Goal: Transaction & Acquisition: Purchase product/service

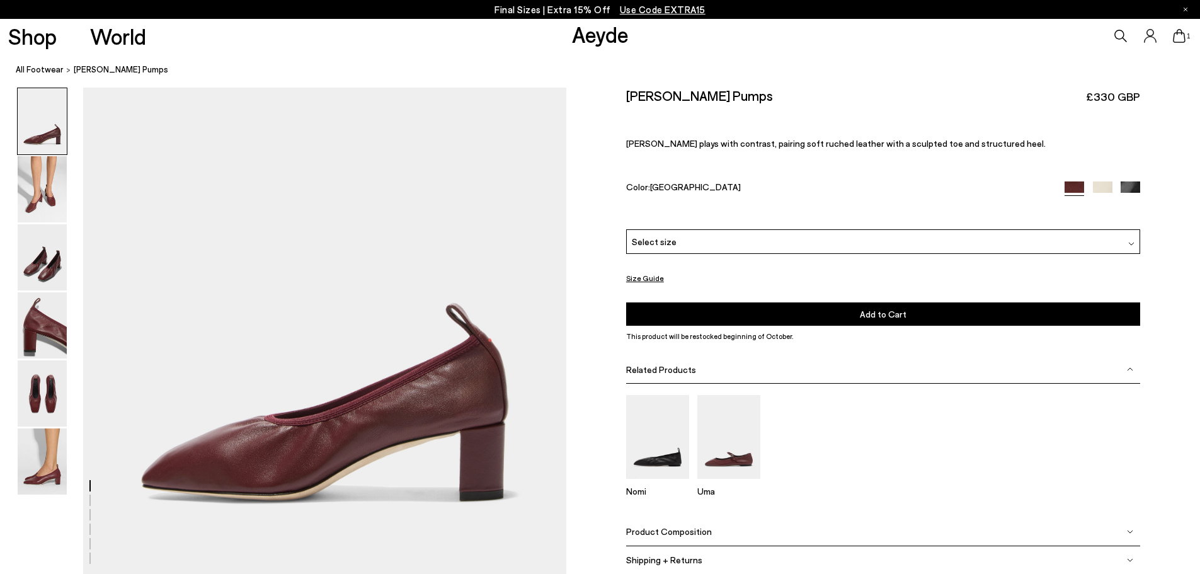
click at [47, 198] on img at bounding box center [42, 189] width 49 height 66
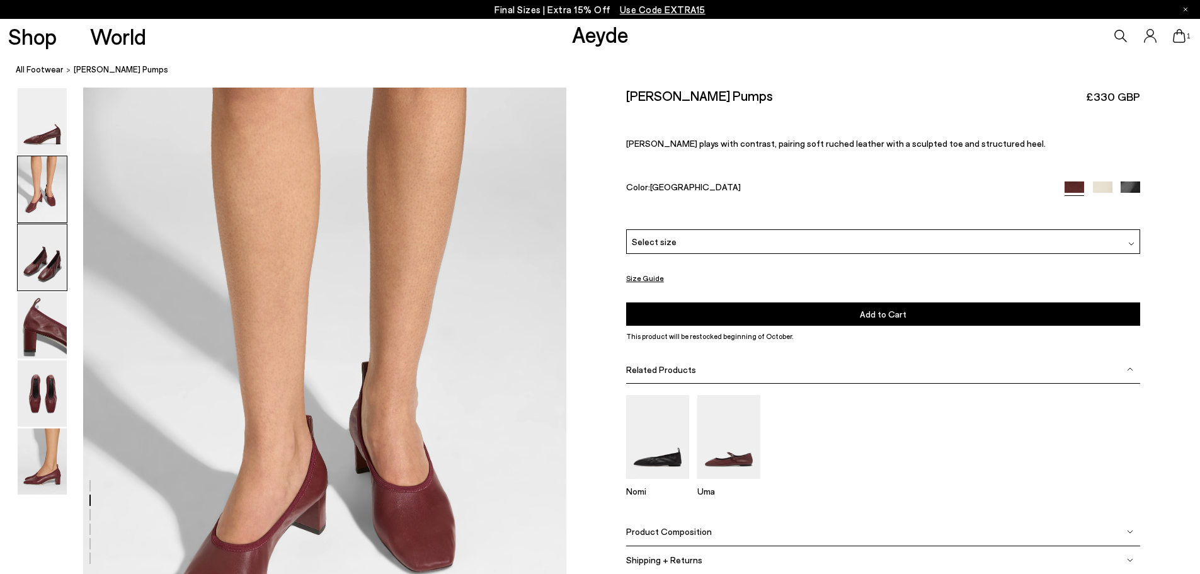
click at [58, 245] on img at bounding box center [42, 257] width 49 height 66
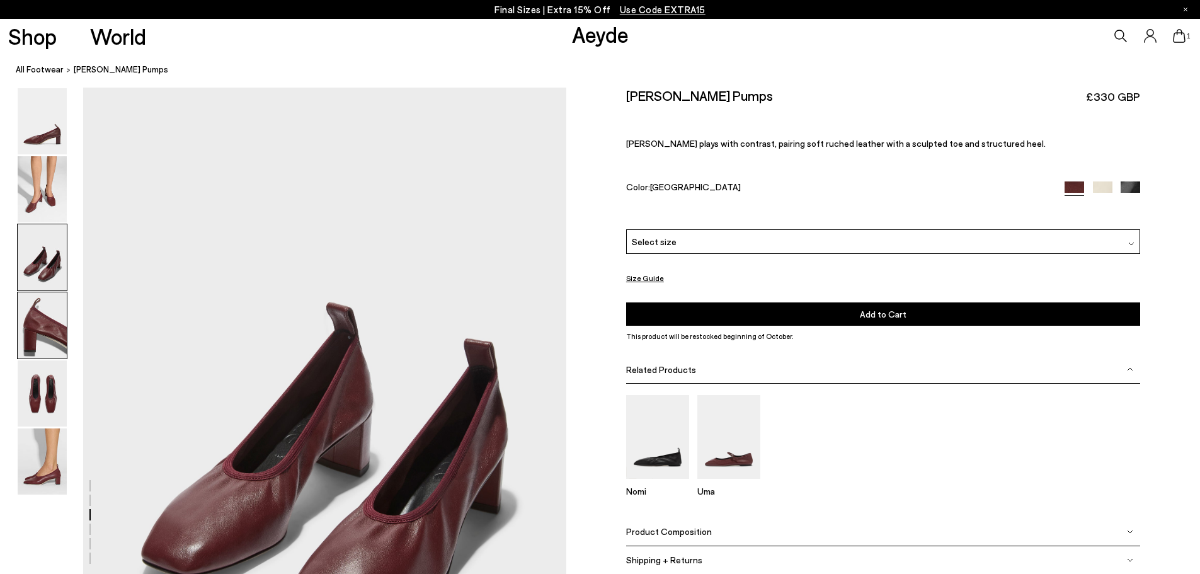
click at [58, 323] on img at bounding box center [42, 325] width 49 height 66
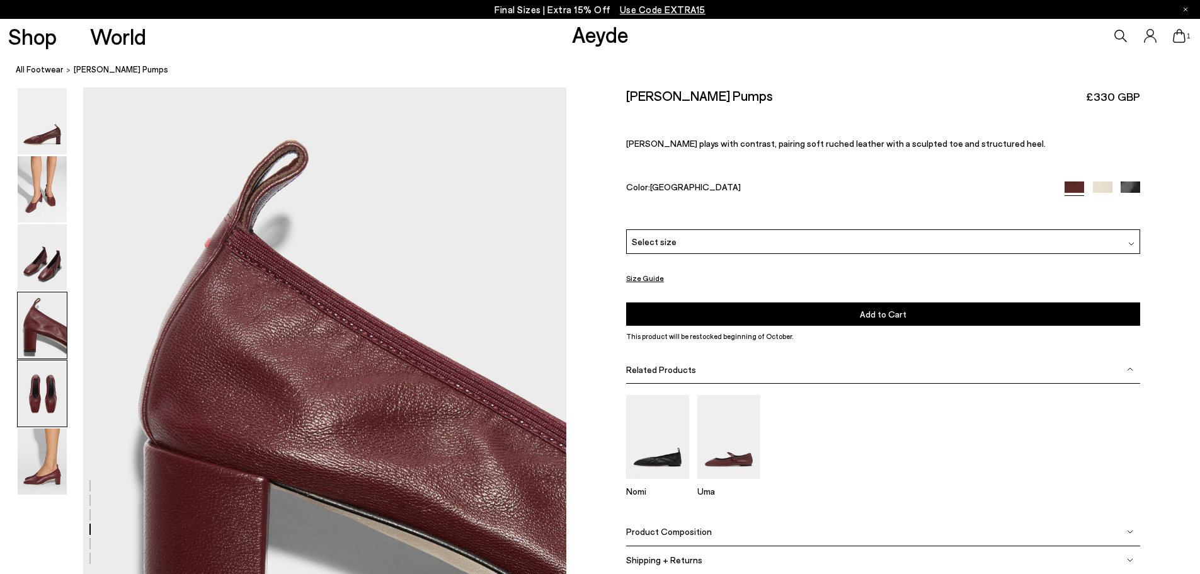
click at [53, 369] on img at bounding box center [42, 393] width 49 height 66
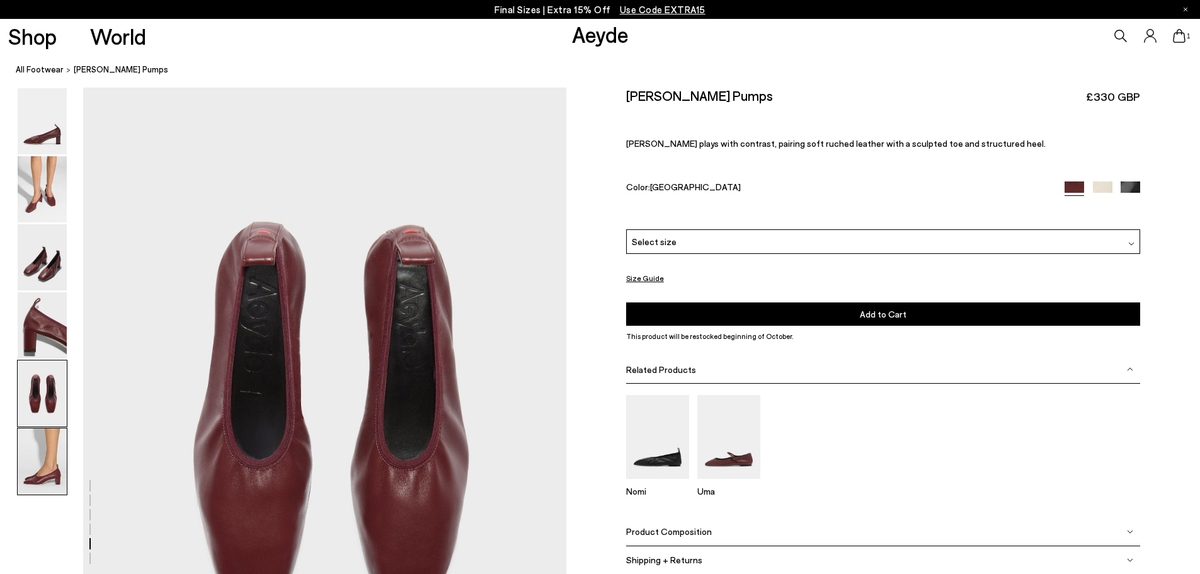
click at [58, 459] on img at bounding box center [42, 462] width 49 height 66
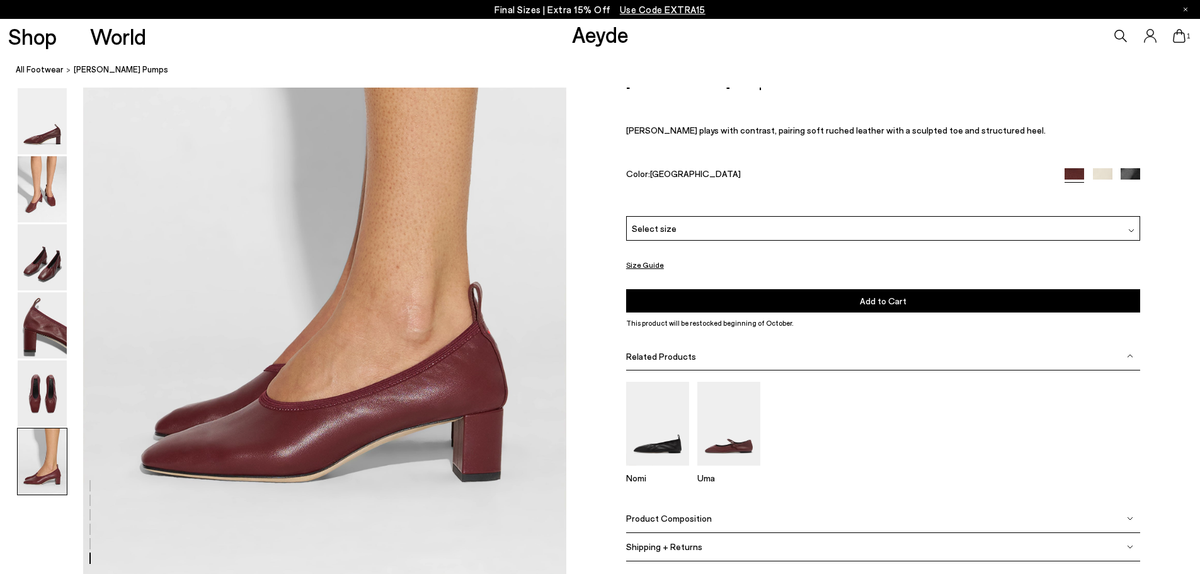
scroll to position [3144, 0]
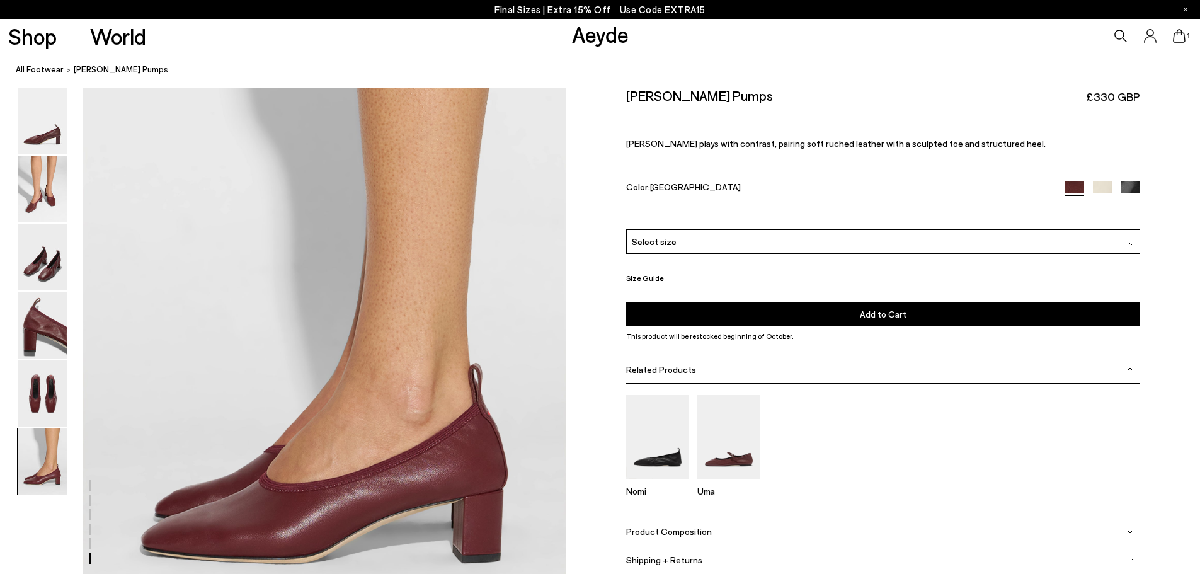
click at [1104, 193] on img at bounding box center [1103, 191] width 20 height 20
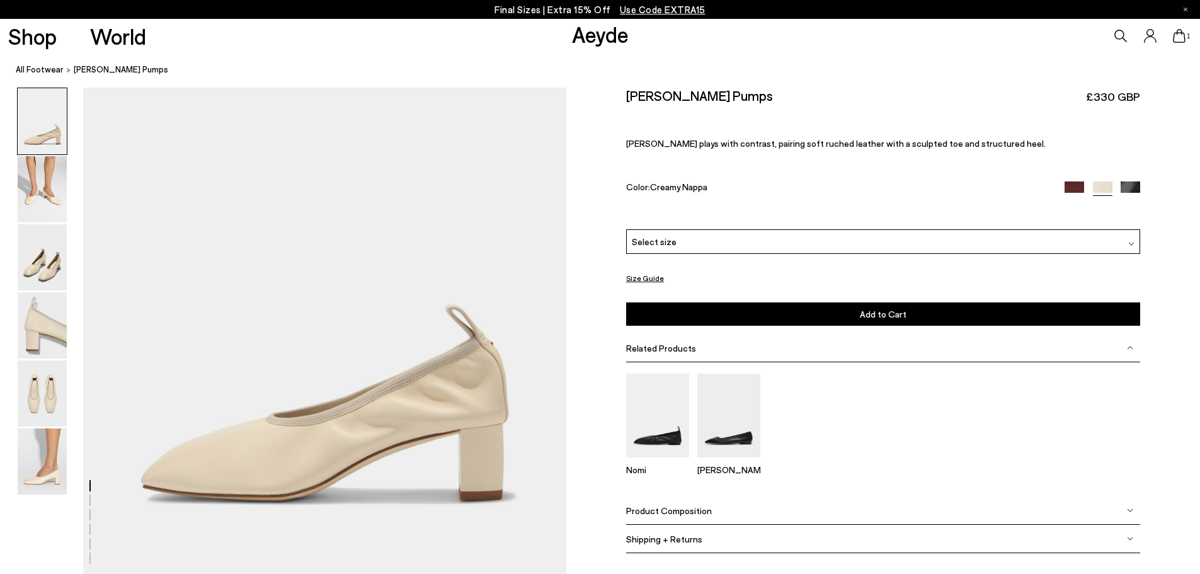
click at [1079, 187] on img at bounding box center [1075, 191] width 20 height 20
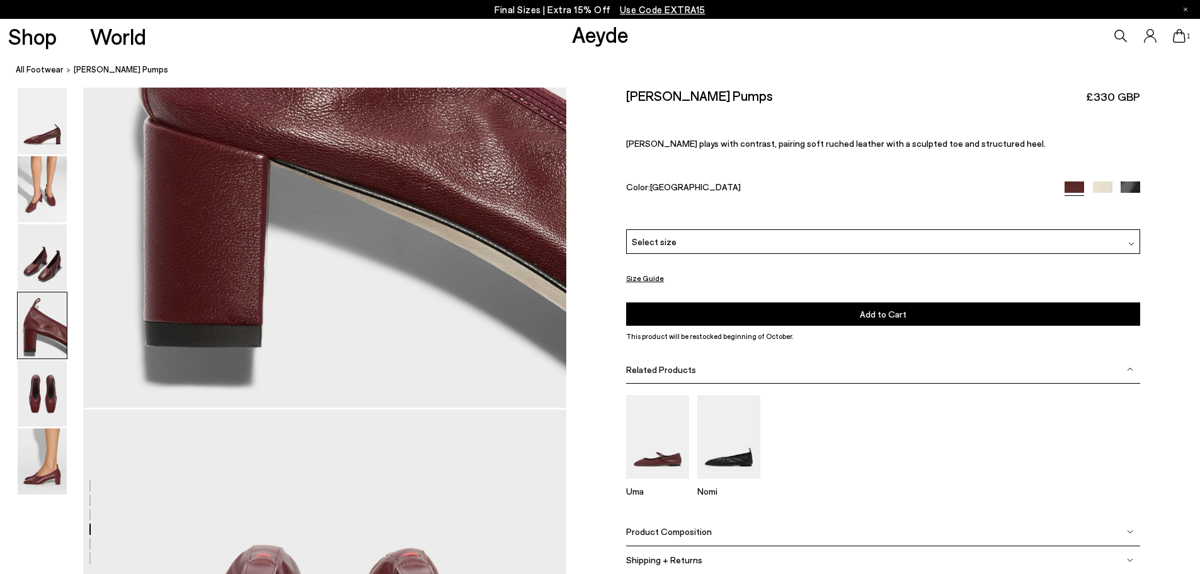
scroll to position [2284, 0]
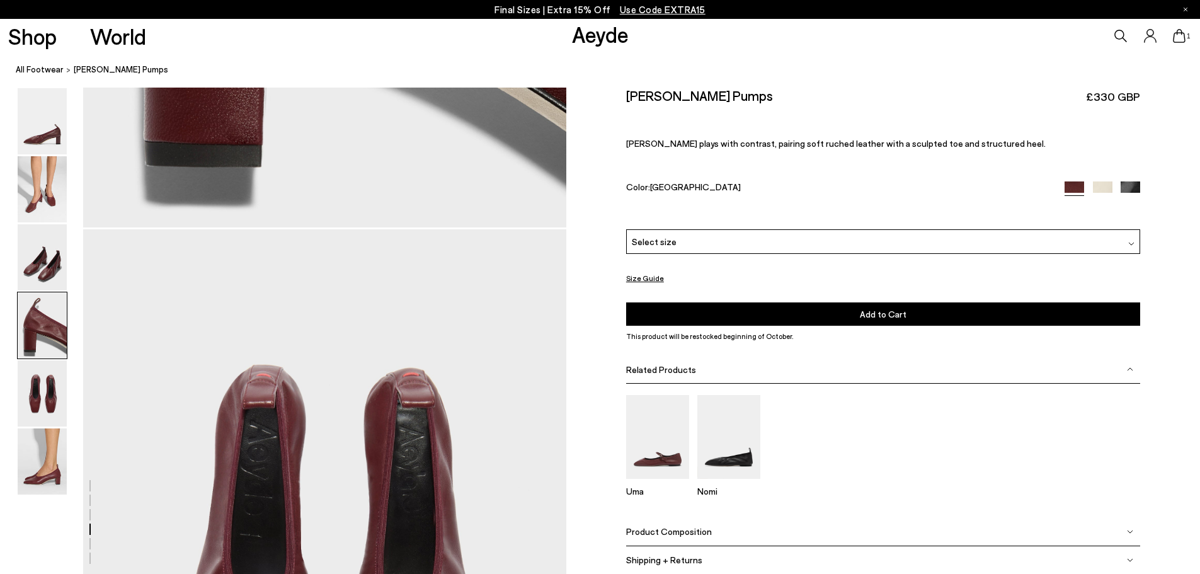
click at [782, 239] on div "Select size" at bounding box center [883, 241] width 514 height 25
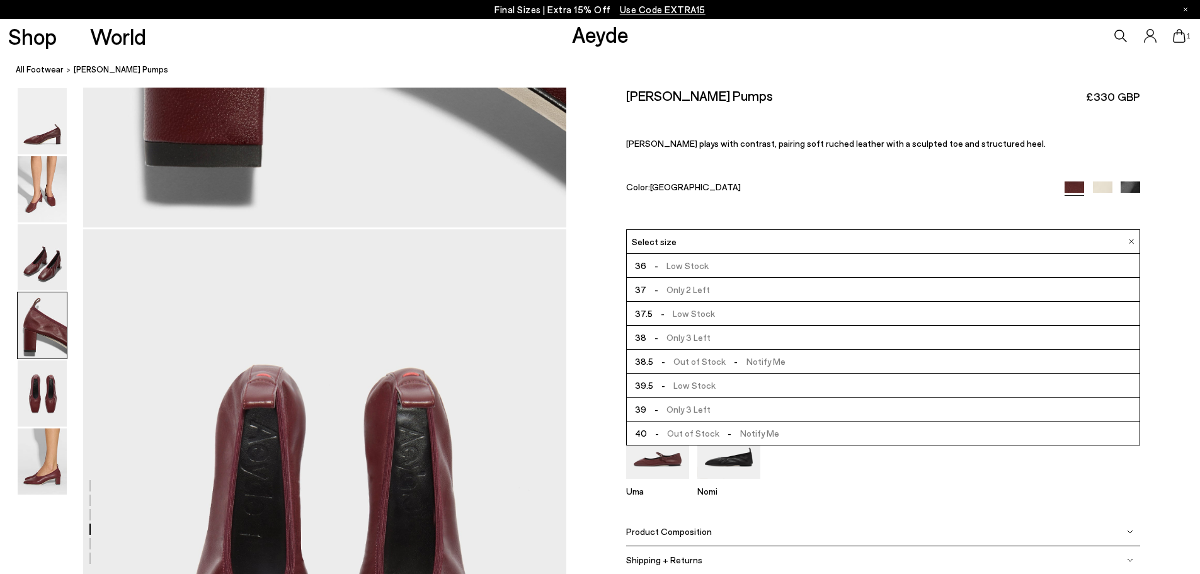
click at [705, 335] on span "- Only 3 Left" at bounding box center [679, 338] width 64 height 16
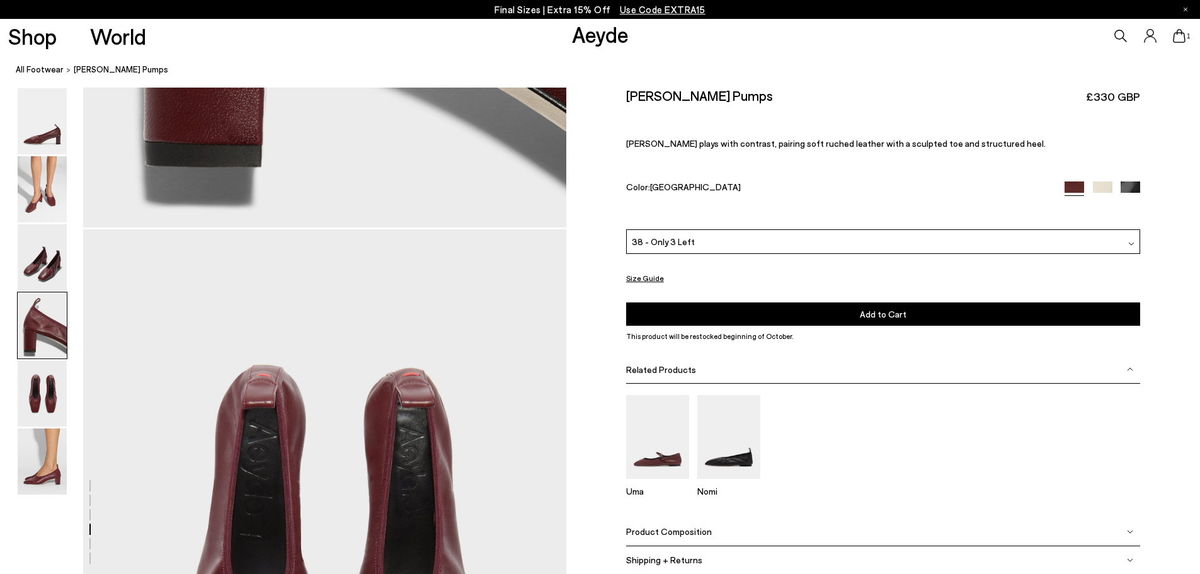
click at [705, 306] on button "Add to Cart Select a Size First" at bounding box center [883, 313] width 514 height 23
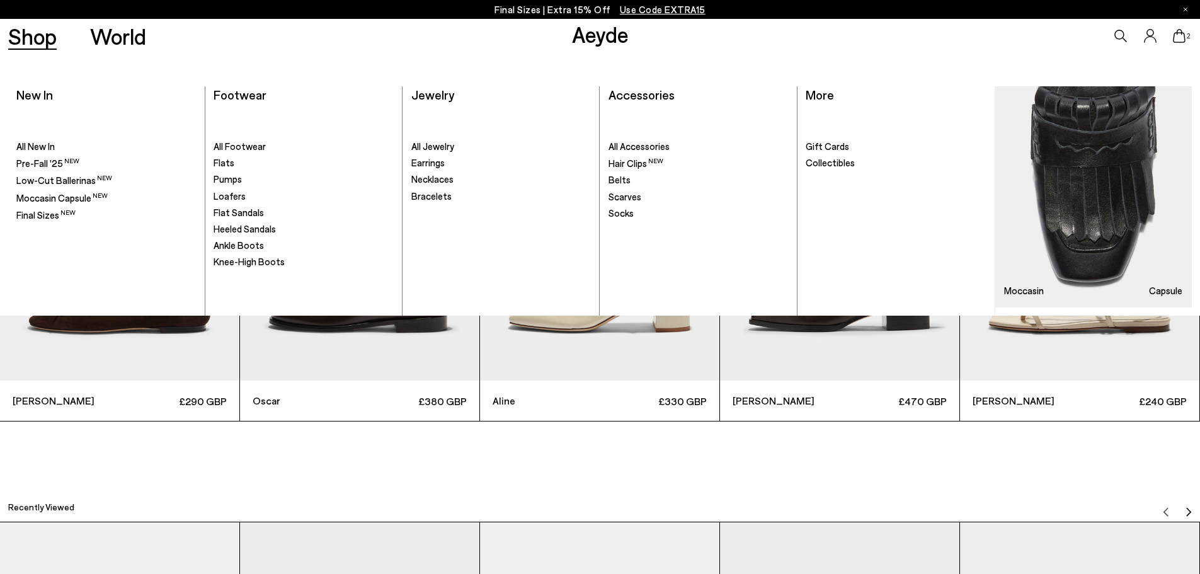
scroll to position [3844, 0]
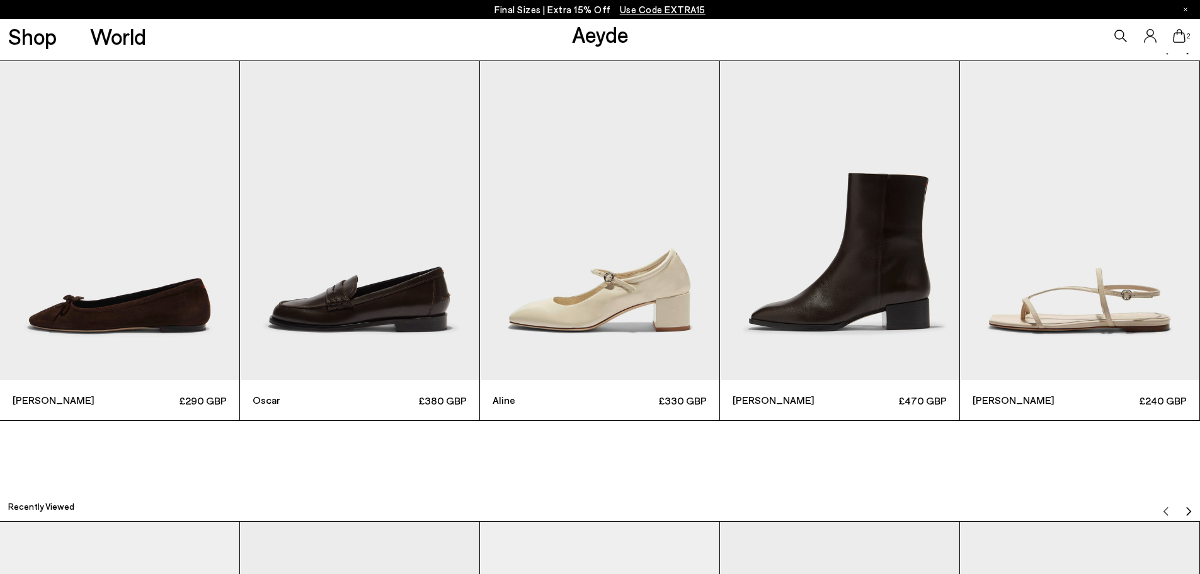
click at [652, 284] on img "3 / 6" at bounding box center [599, 220] width 239 height 319
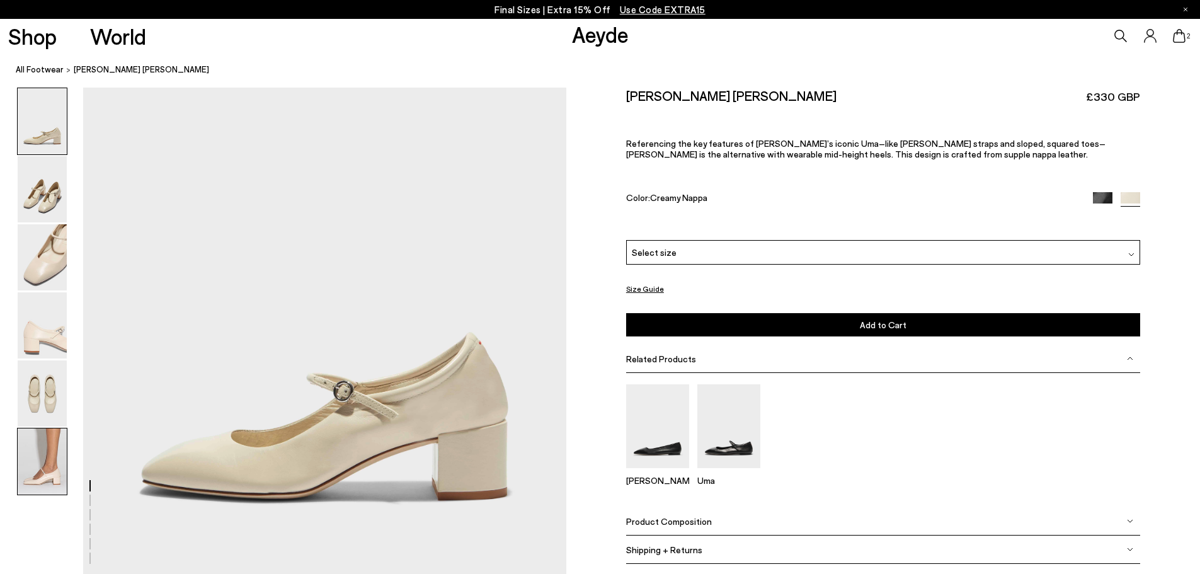
click at [33, 446] on img at bounding box center [42, 462] width 49 height 66
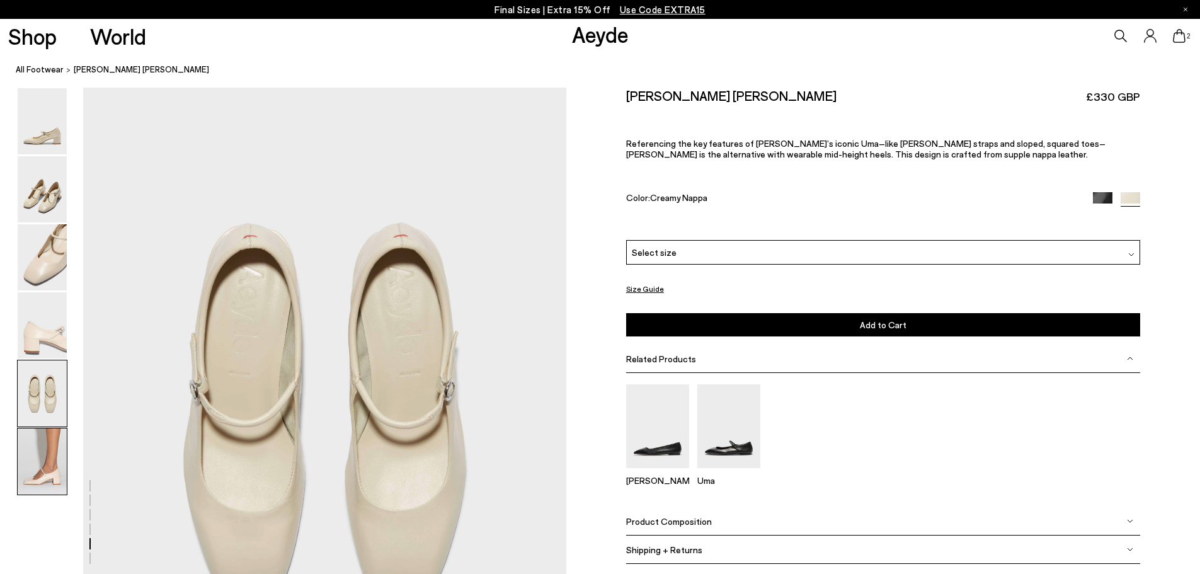
scroll to position [3160, 0]
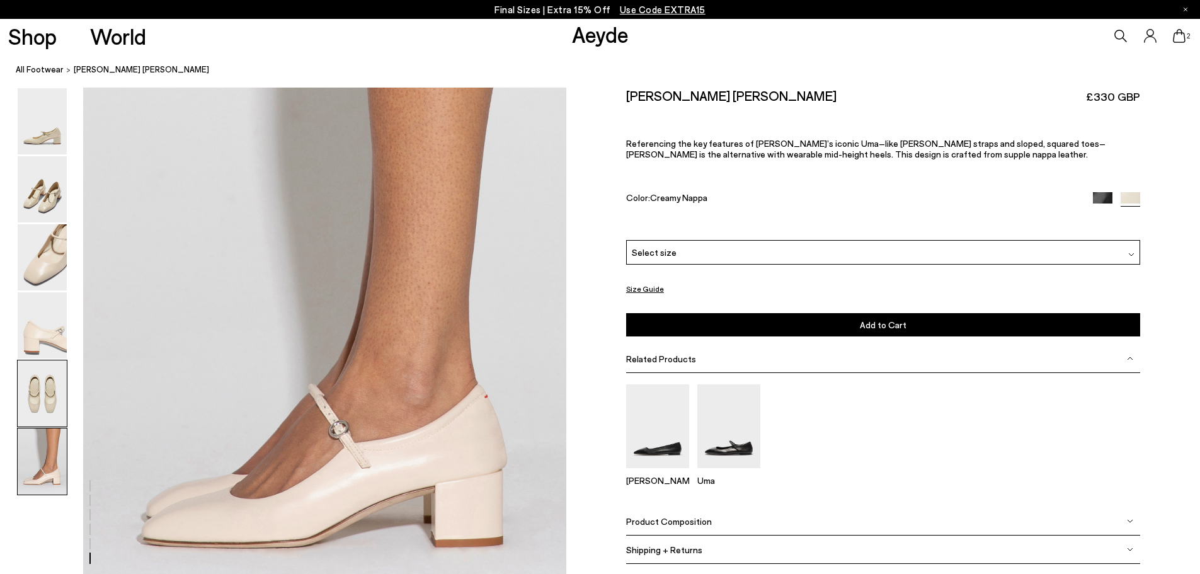
click at [41, 380] on img at bounding box center [42, 393] width 49 height 66
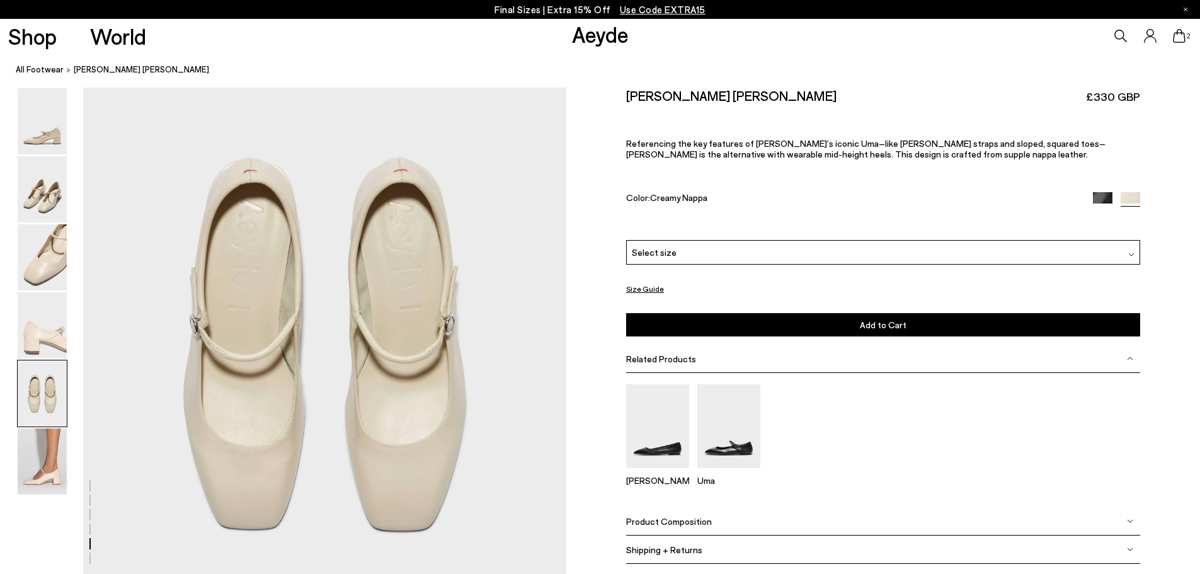
scroll to position [2427, 0]
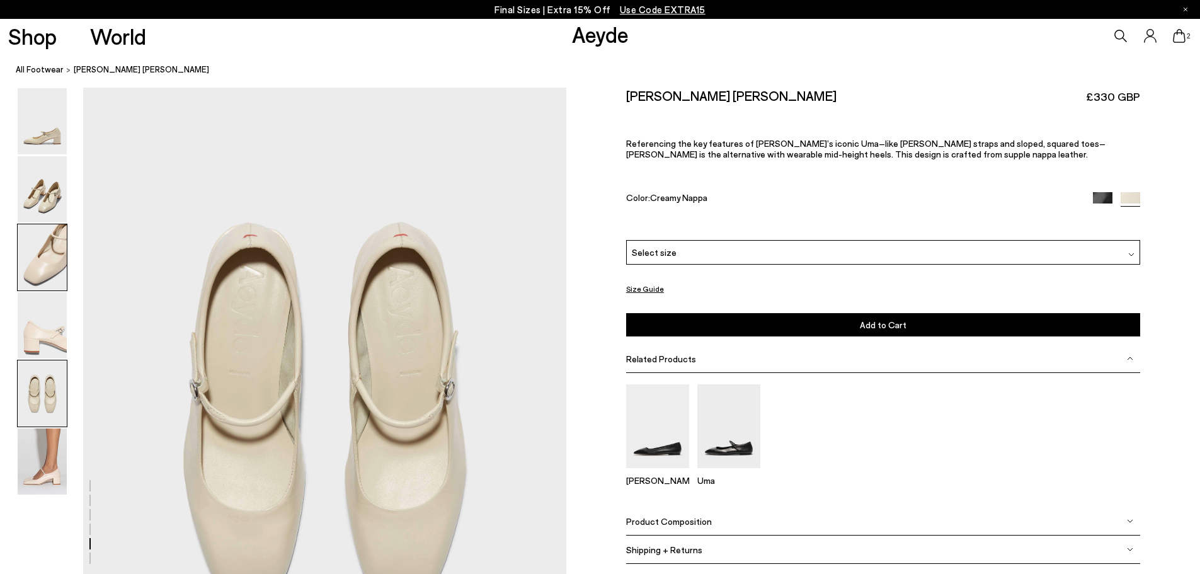
click at [66, 279] on img at bounding box center [42, 257] width 49 height 66
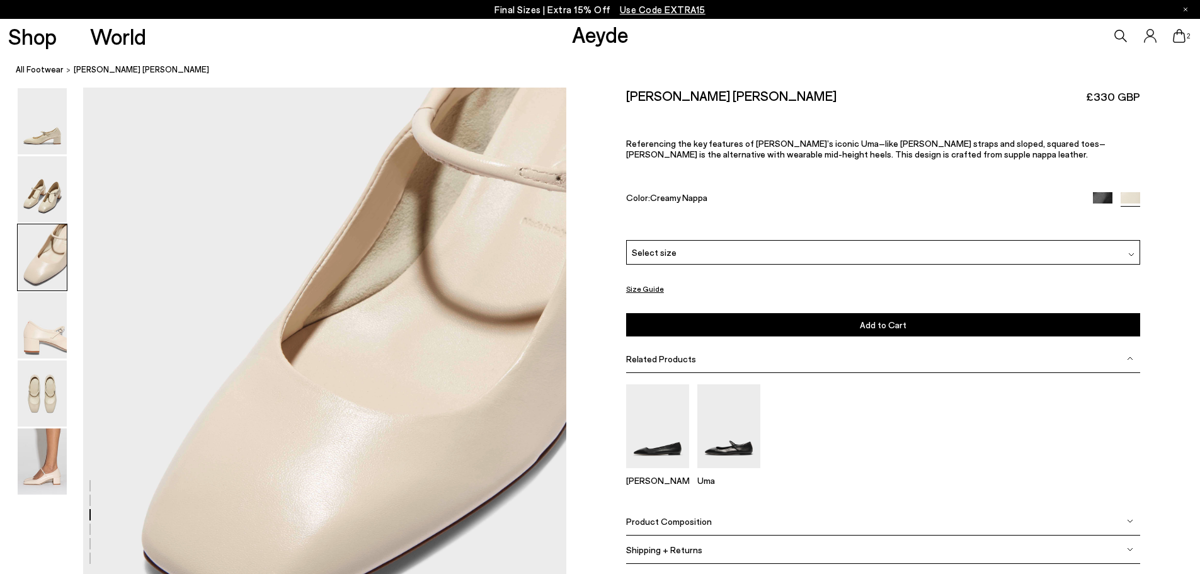
scroll to position [1309, 0]
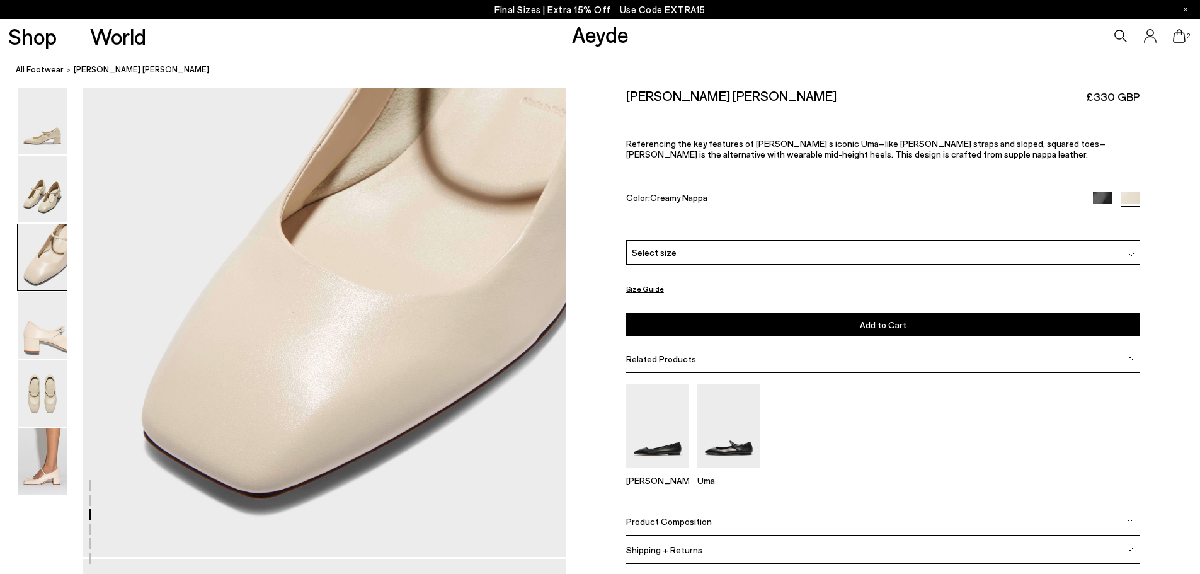
click at [1108, 198] on img at bounding box center [1103, 202] width 20 height 20
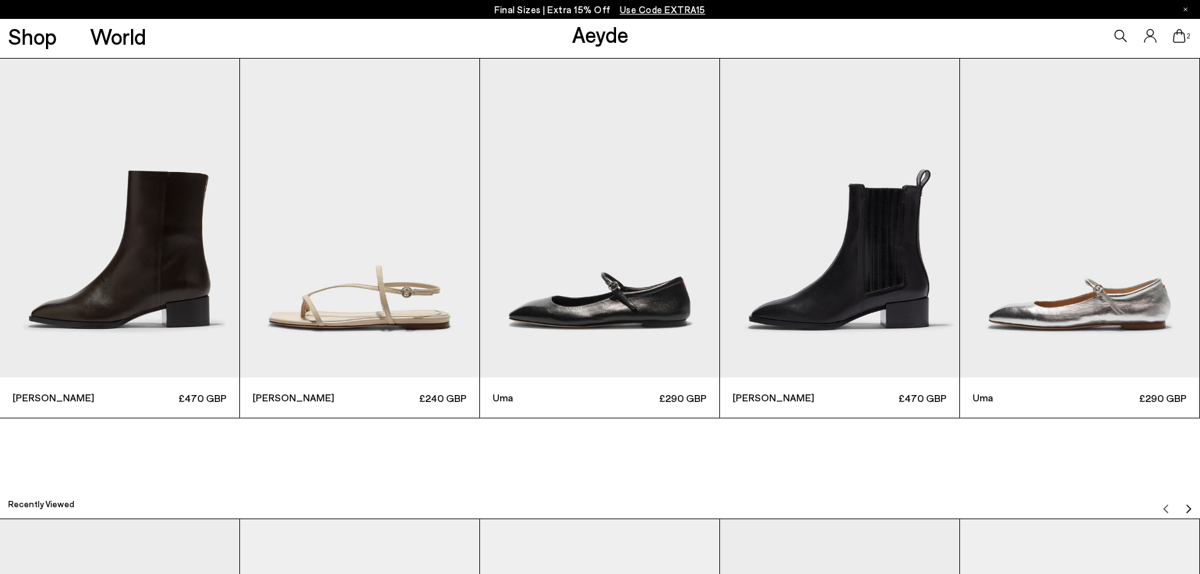
scroll to position [3844, 0]
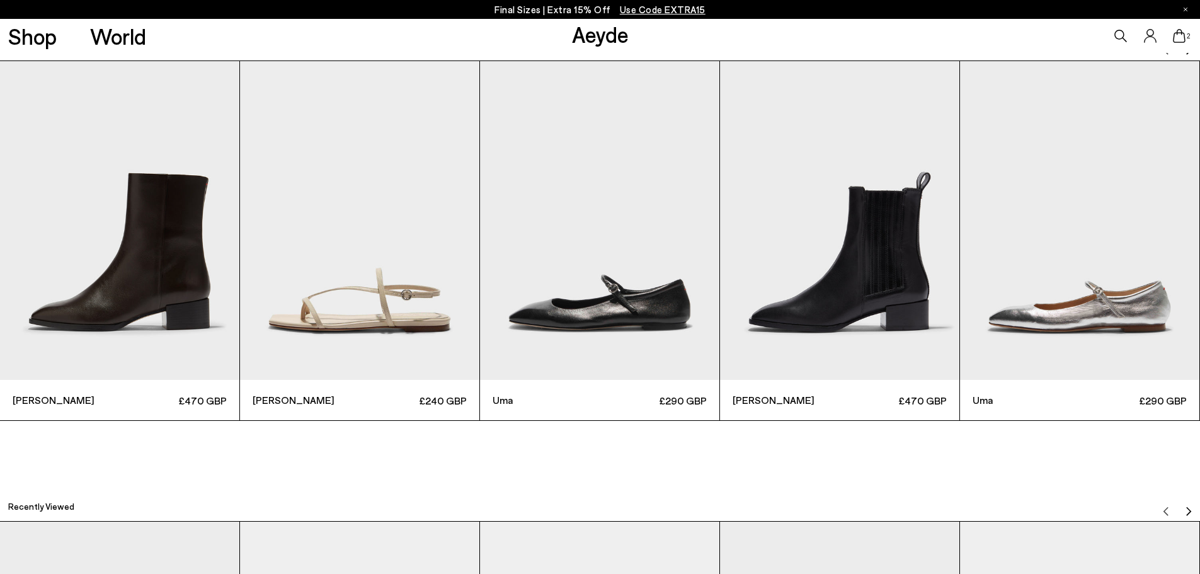
click at [820, 287] on img "4 / 6" at bounding box center [839, 220] width 239 height 319
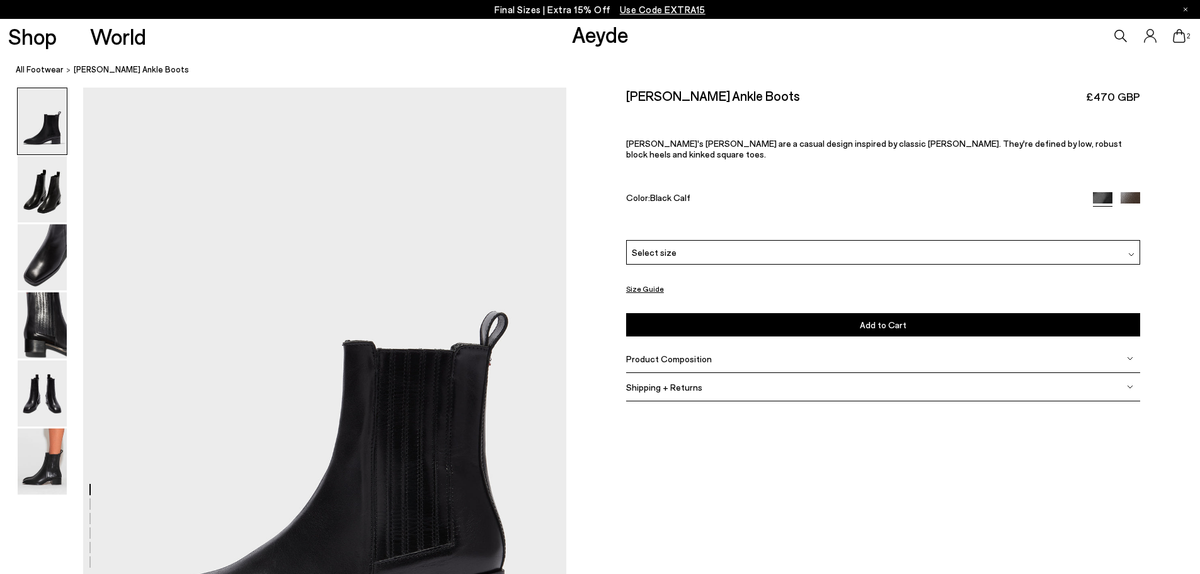
click at [1130, 192] on img at bounding box center [1131, 202] width 20 height 20
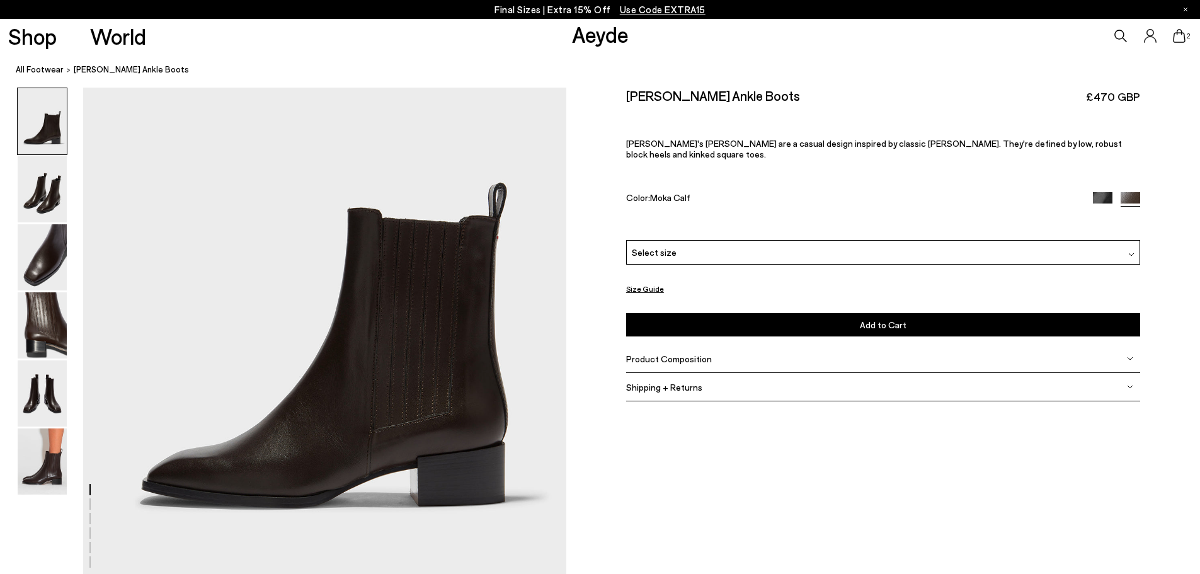
scroll to position [173, 0]
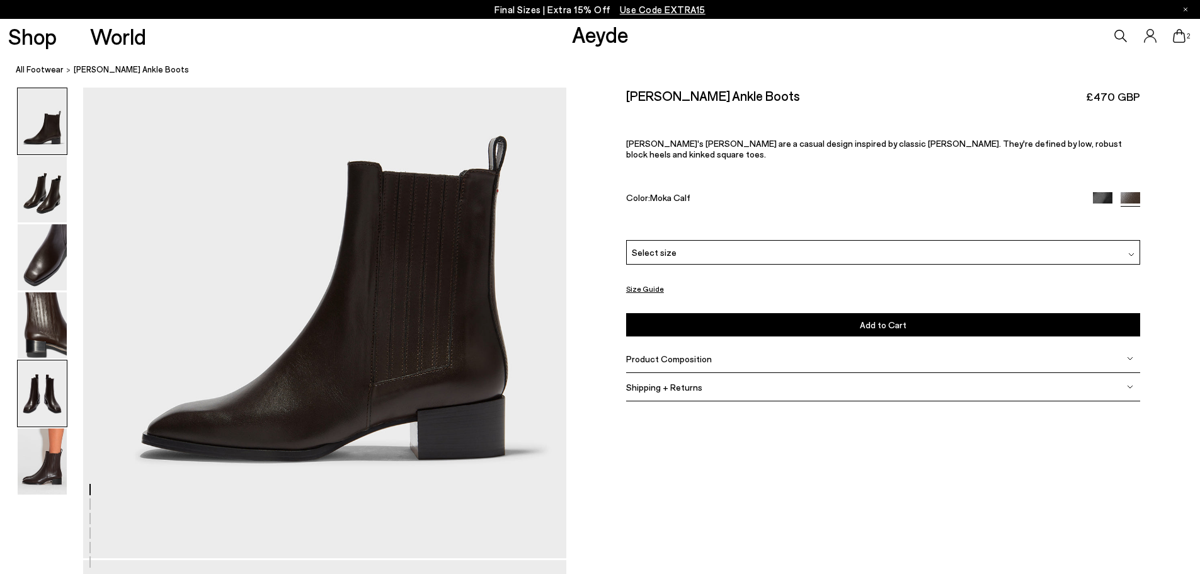
click at [59, 386] on img at bounding box center [42, 393] width 49 height 66
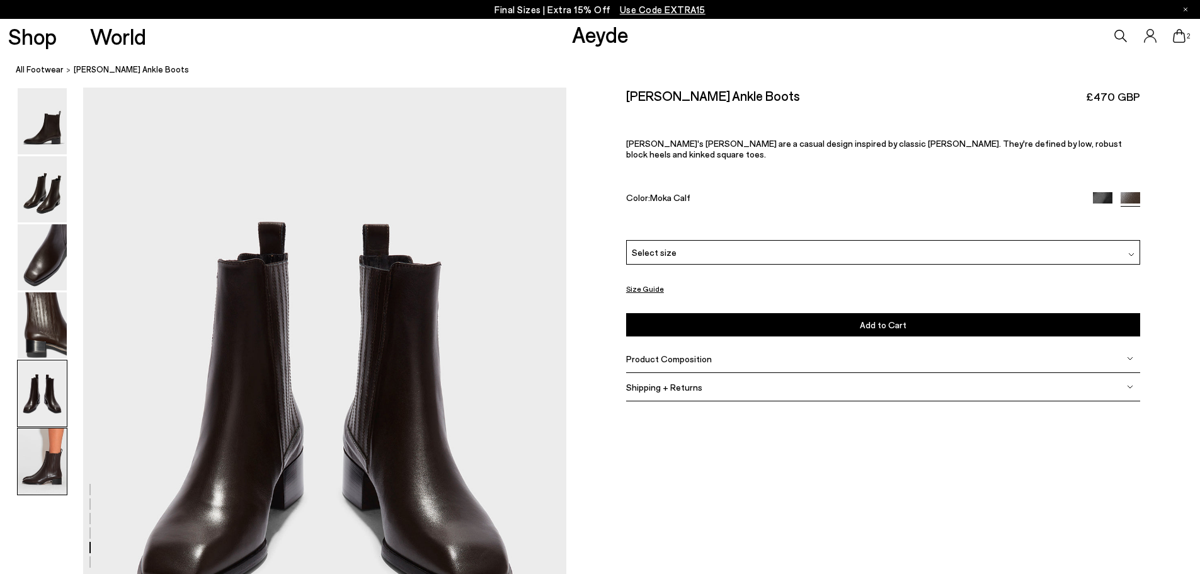
click at [45, 458] on img at bounding box center [42, 462] width 49 height 66
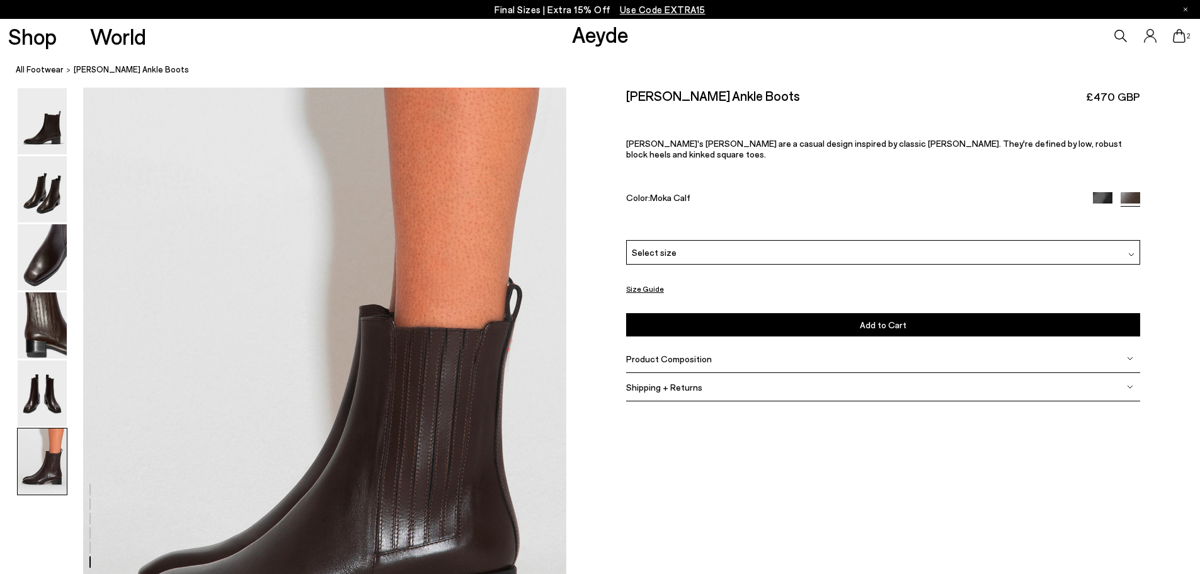
scroll to position [3318, 0]
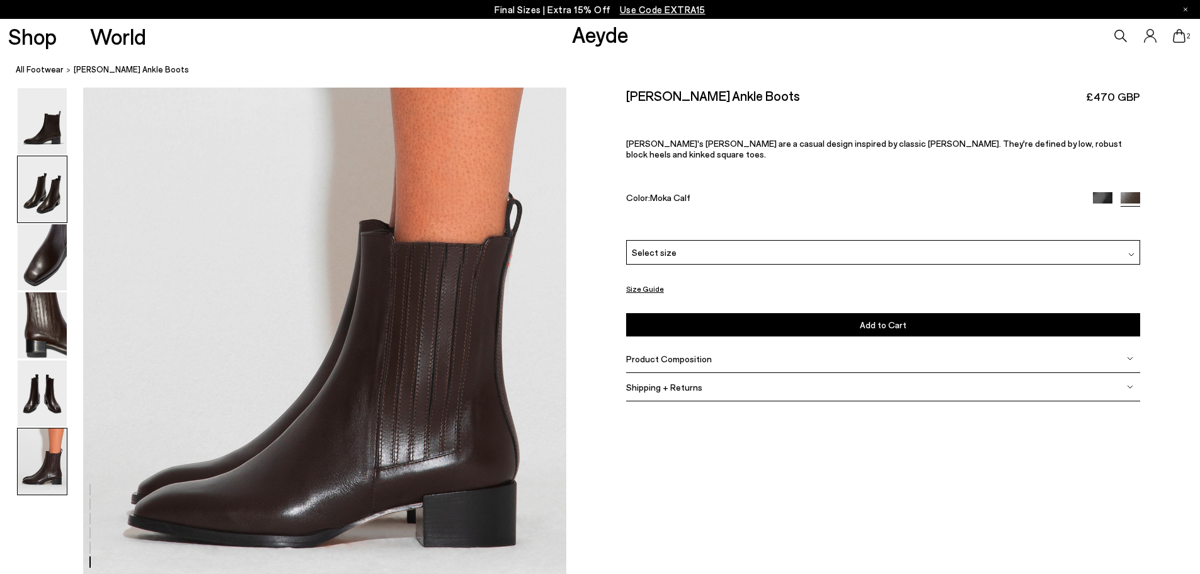
click at [48, 164] on img at bounding box center [42, 189] width 49 height 66
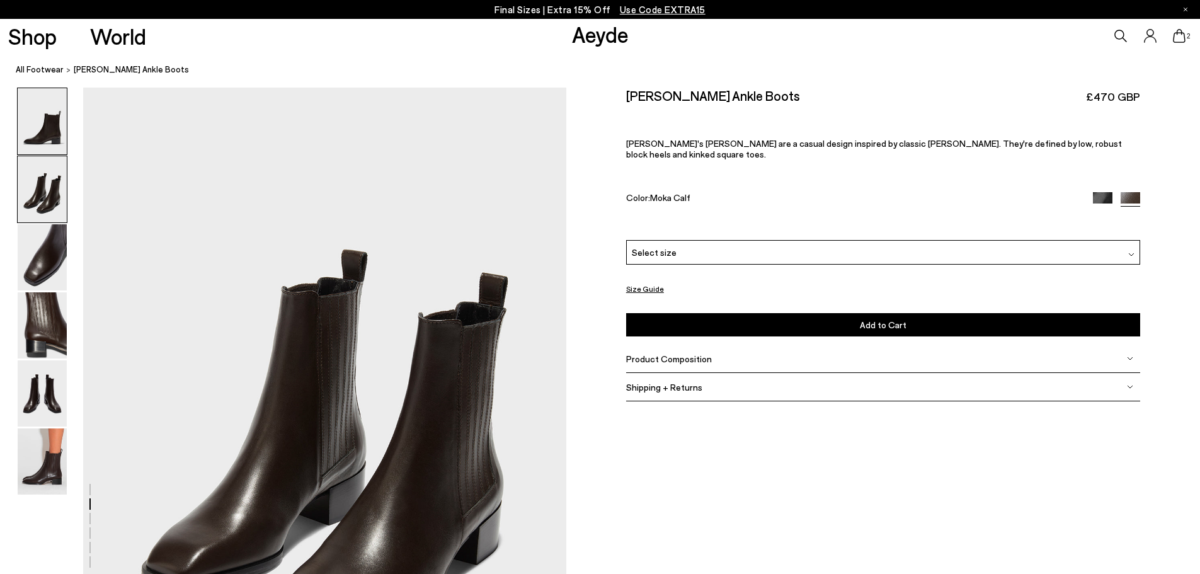
click at [51, 139] on img at bounding box center [42, 121] width 49 height 66
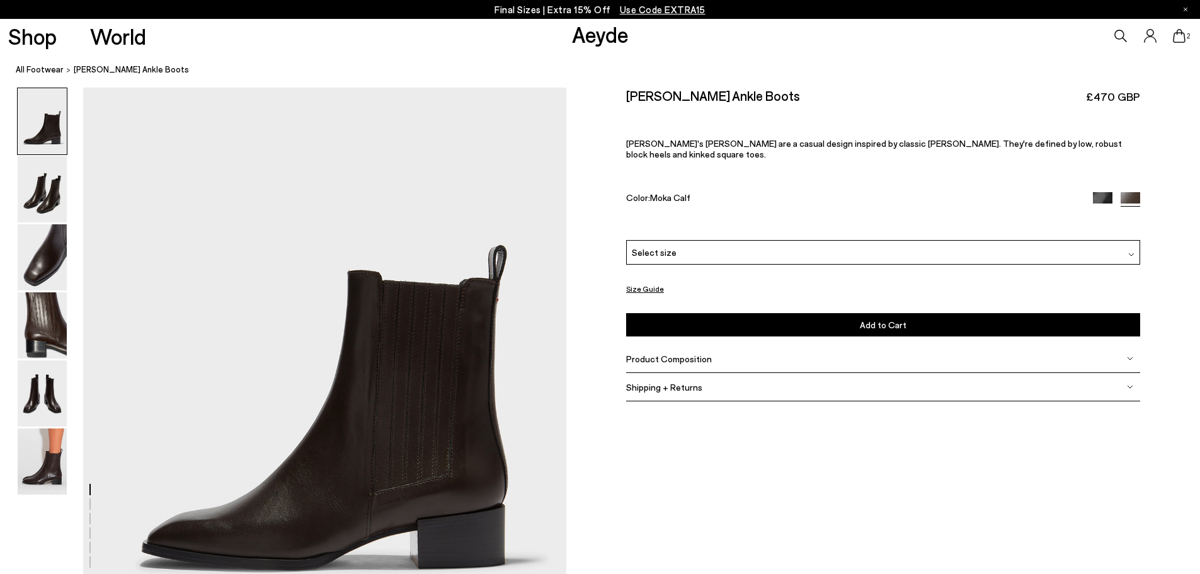
scroll to position [0, 0]
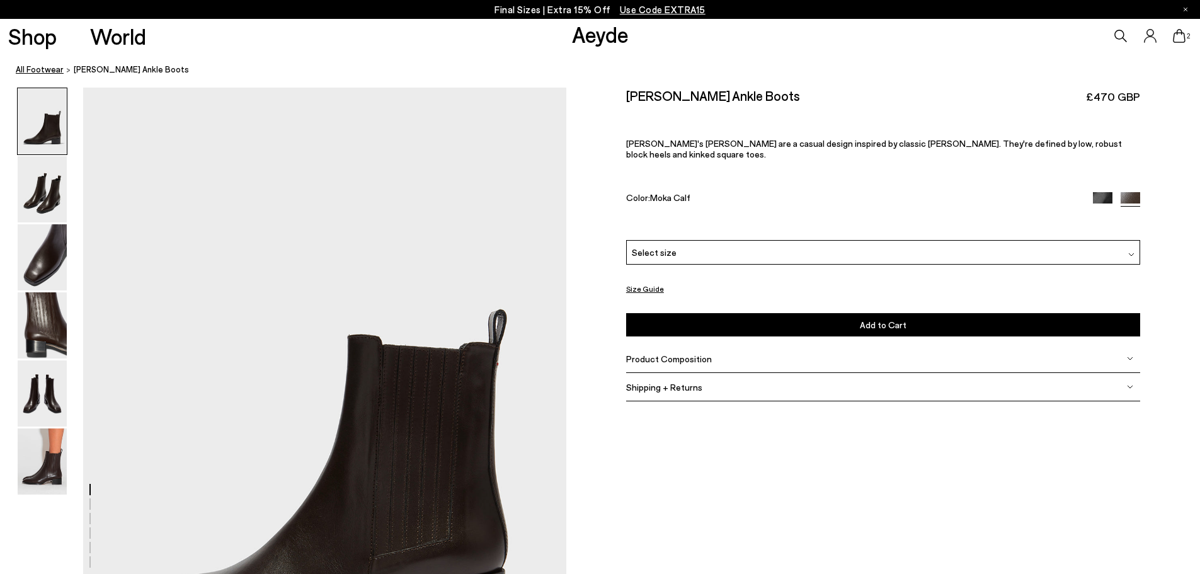
click at [47, 67] on link "All Footwear" at bounding box center [40, 69] width 48 height 13
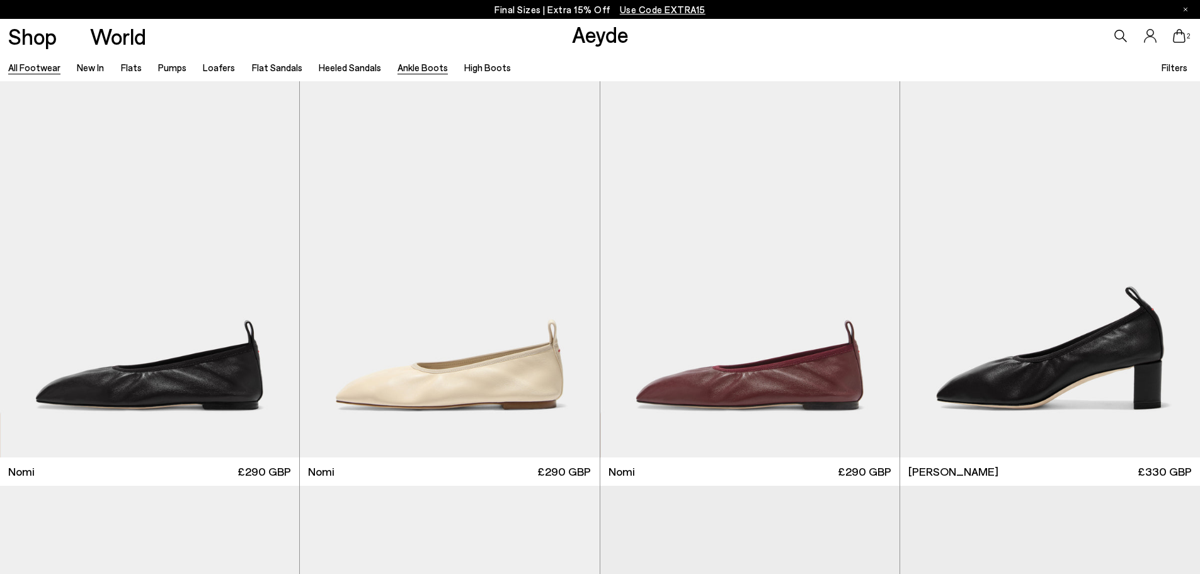
click at [415, 64] on link "Ankle Boots" at bounding box center [423, 67] width 50 height 11
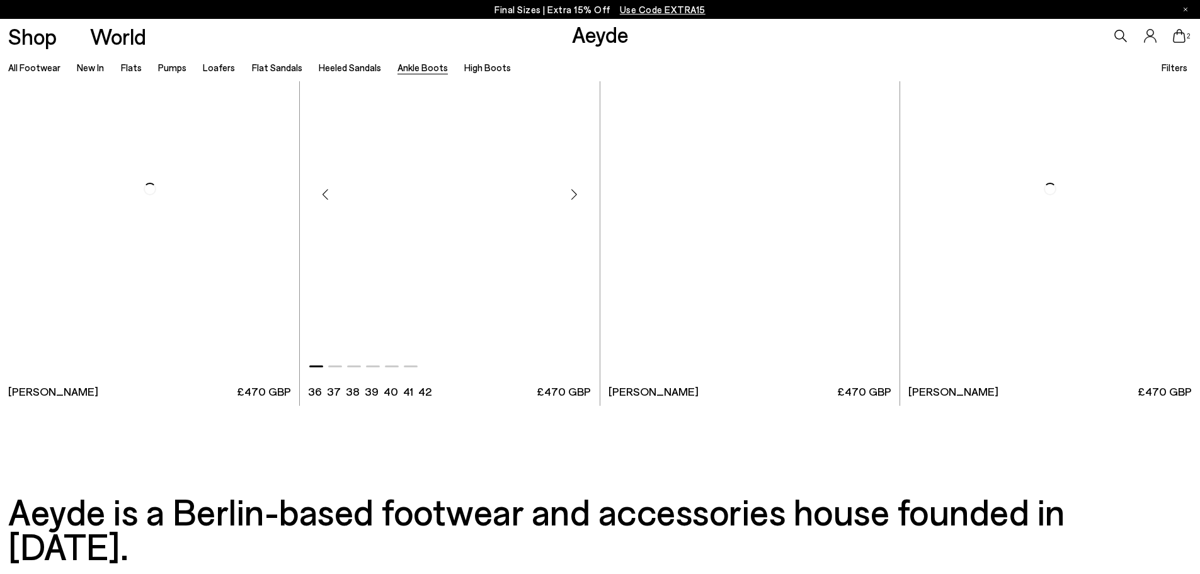
scroll to position [3310, 0]
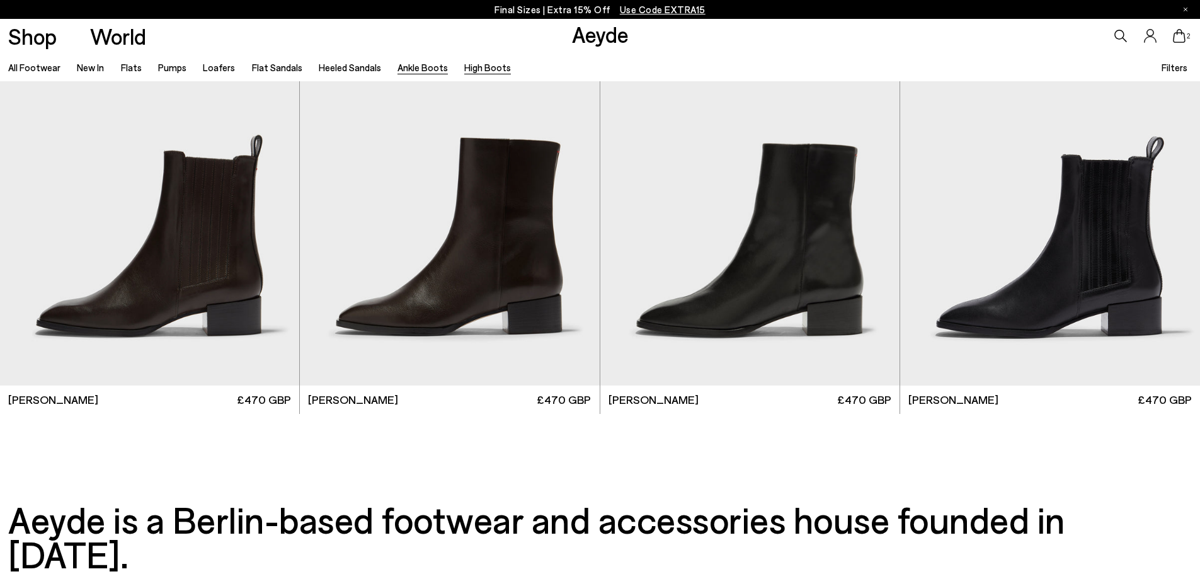
click at [464, 69] on link "High Boots" at bounding box center [487, 67] width 47 height 11
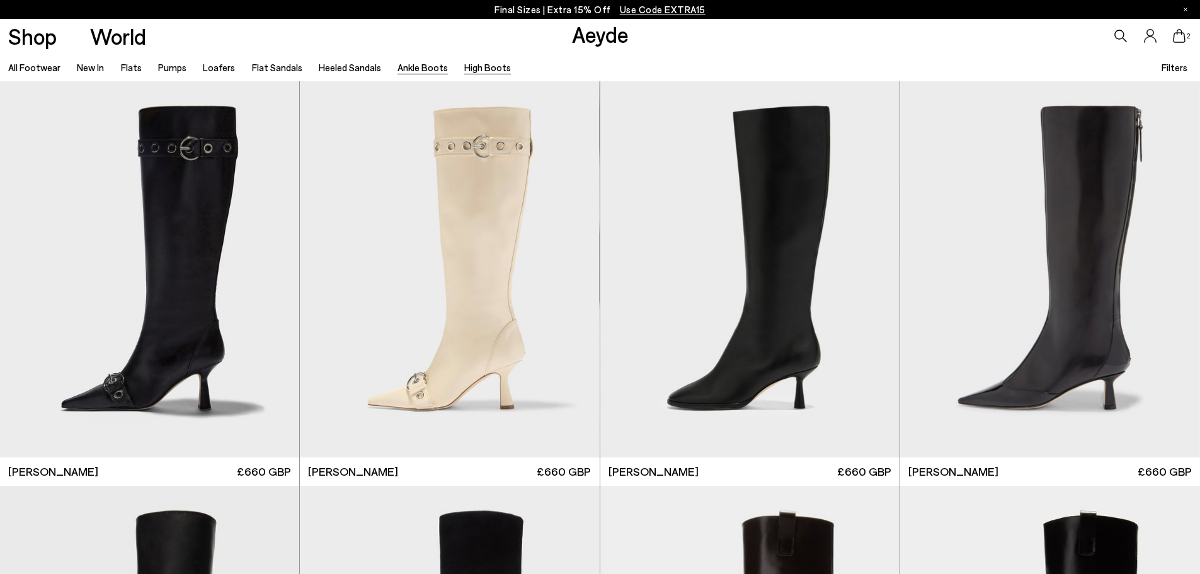
click at [400, 67] on link "Ankle Boots" at bounding box center [423, 67] width 50 height 11
